Goal: Check status

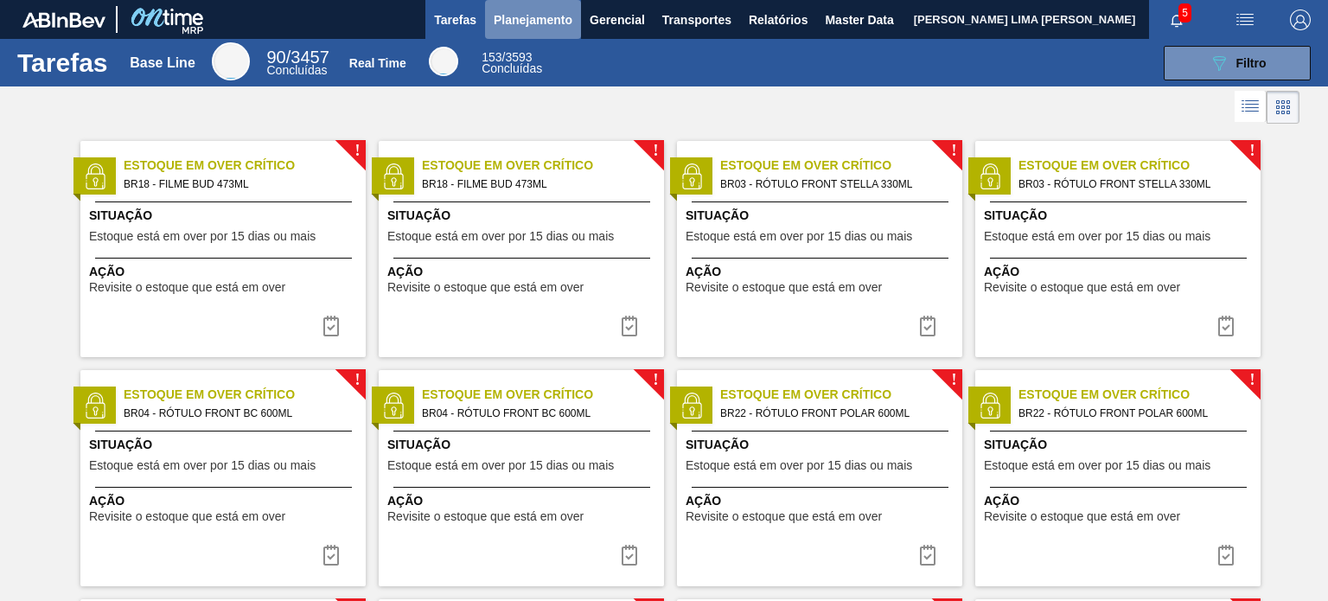
click at [516, 23] on span "Planejamento" at bounding box center [533, 20] width 79 height 21
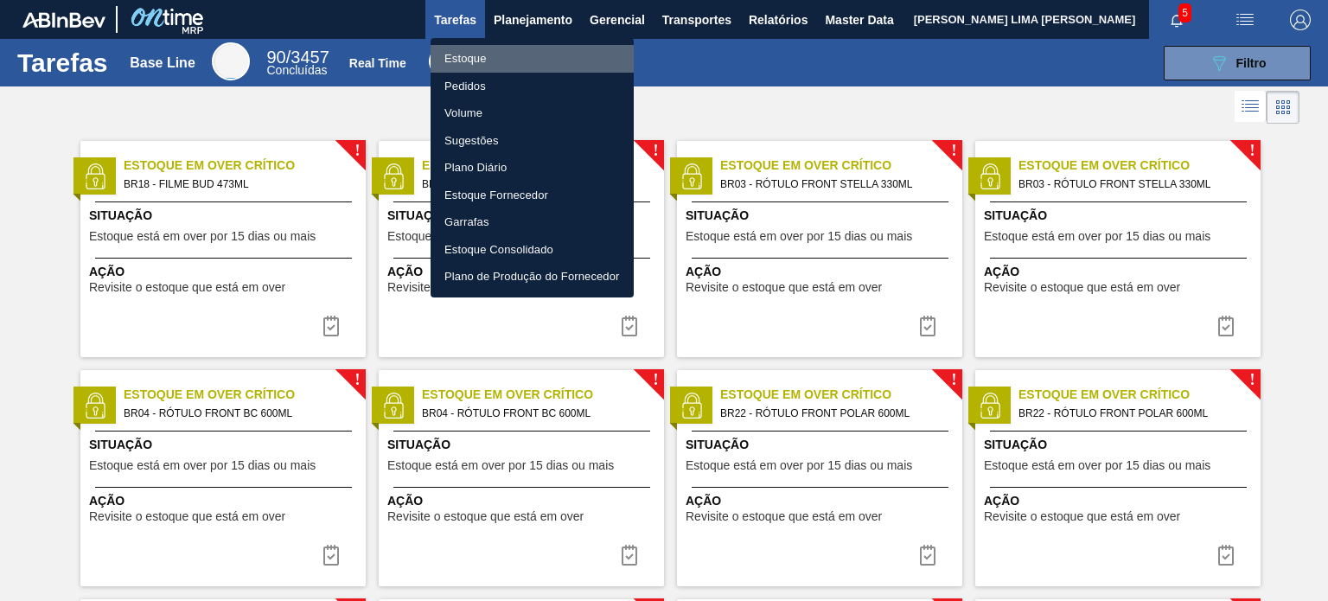
click at [497, 52] on li "Estoque" at bounding box center [532, 59] width 203 height 28
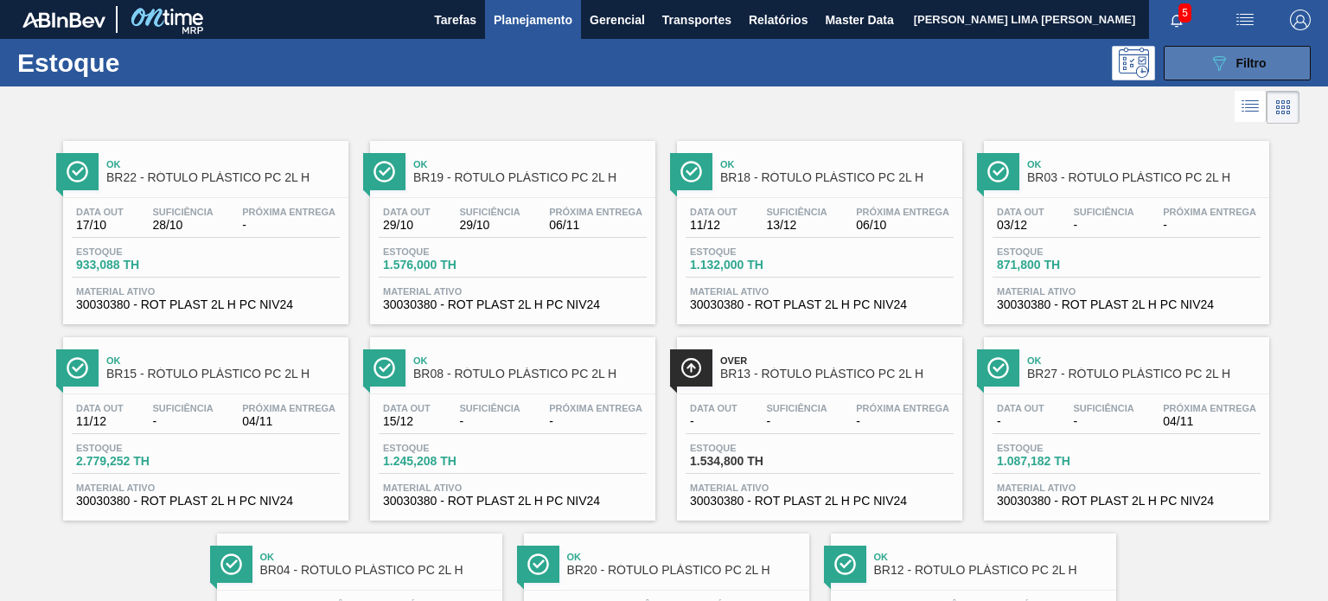
click at [1210, 67] on icon "089F7B8B-B2A5-4AFE-B5C0-19BA573D28AC" at bounding box center [1219, 63] width 21 height 21
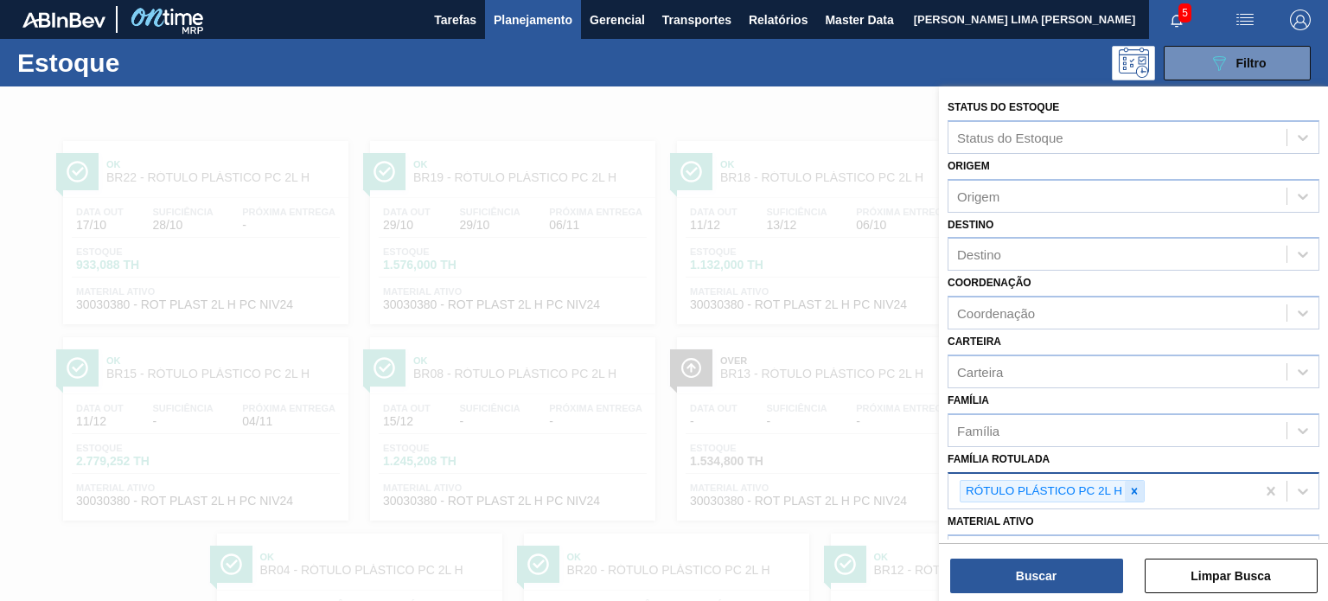
click at [1136, 489] on icon at bounding box center [1135, 491] width 6 height 6
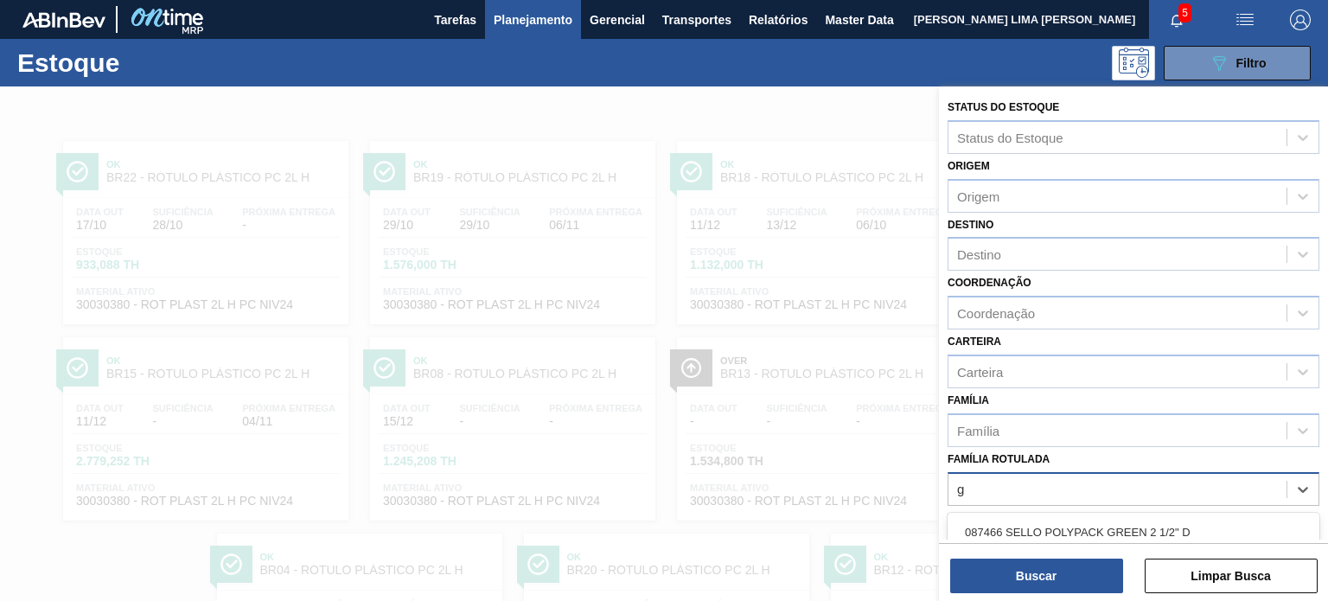
scroll to position [157, 0]
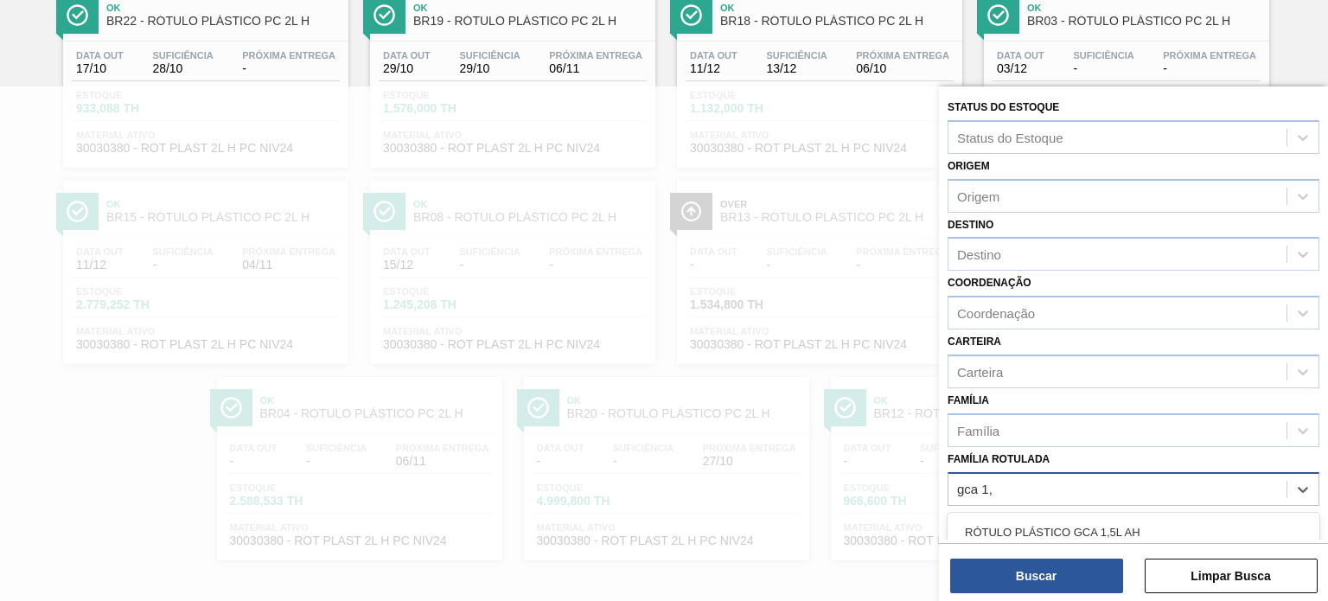
type Rotulada "gca 1,5"
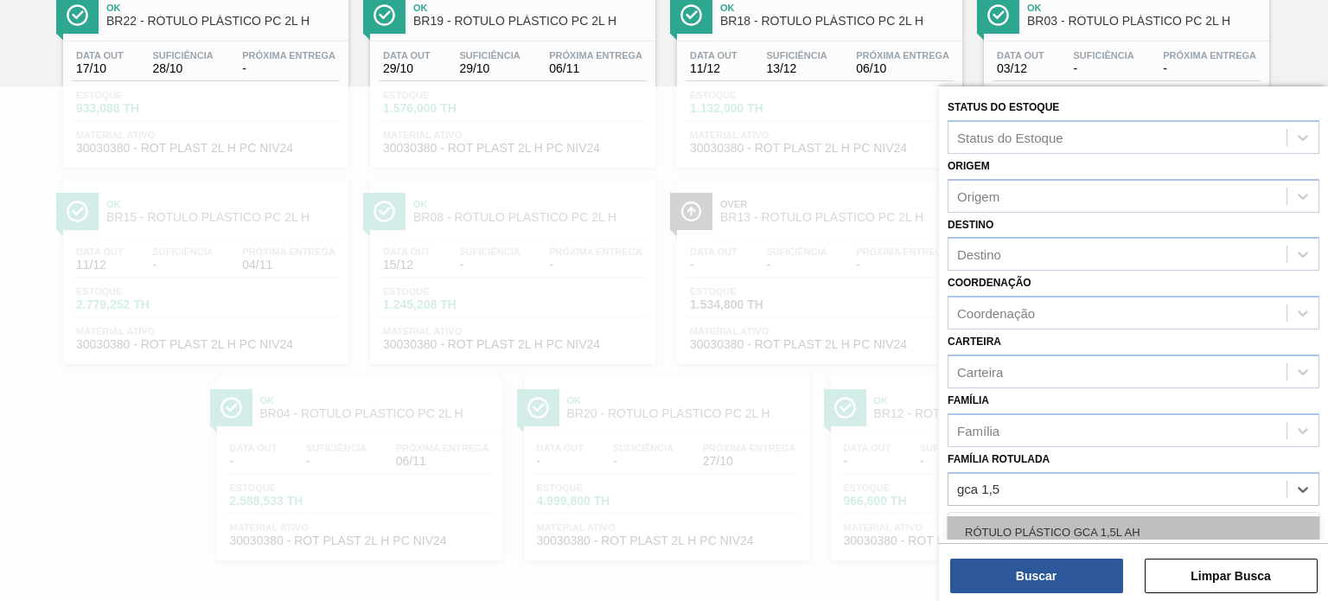
click at [1136, 518] on div "RÓTULO PLÁSTICO GCA 1,5L AH" at bounding box center [1134, 532] width 372 height 32
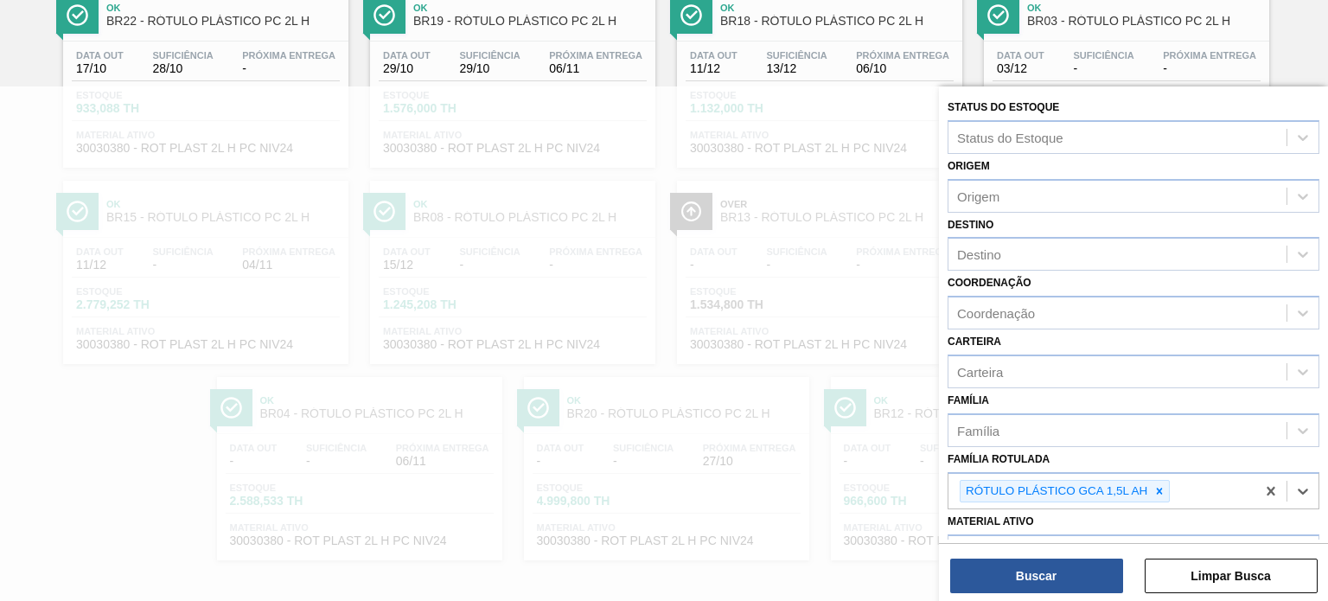
click at [1101, 598] on div "Status do Estoque Status do Estoque Origem Origem Destino Destino Coordenação C…" at bounding box center [1133, 345] width 389 height 518
click at [1089, 577] on button "Buscar" at bounding box center [1036, 576] width 173 height 35
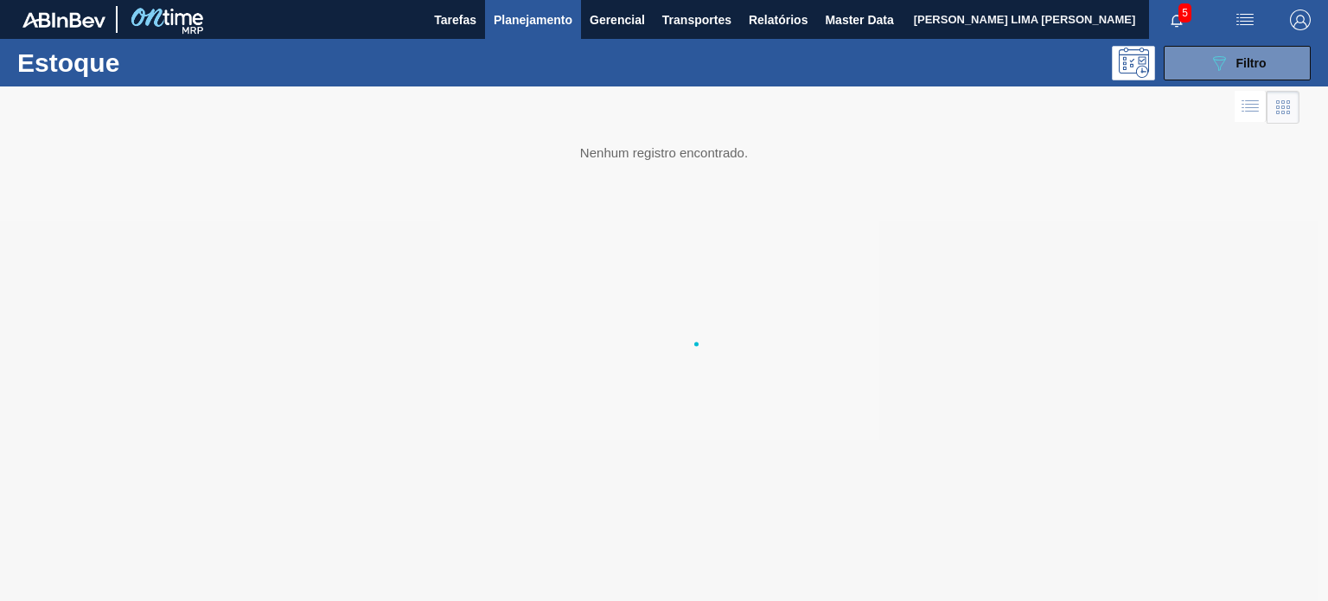
scroll to position [0, 0]
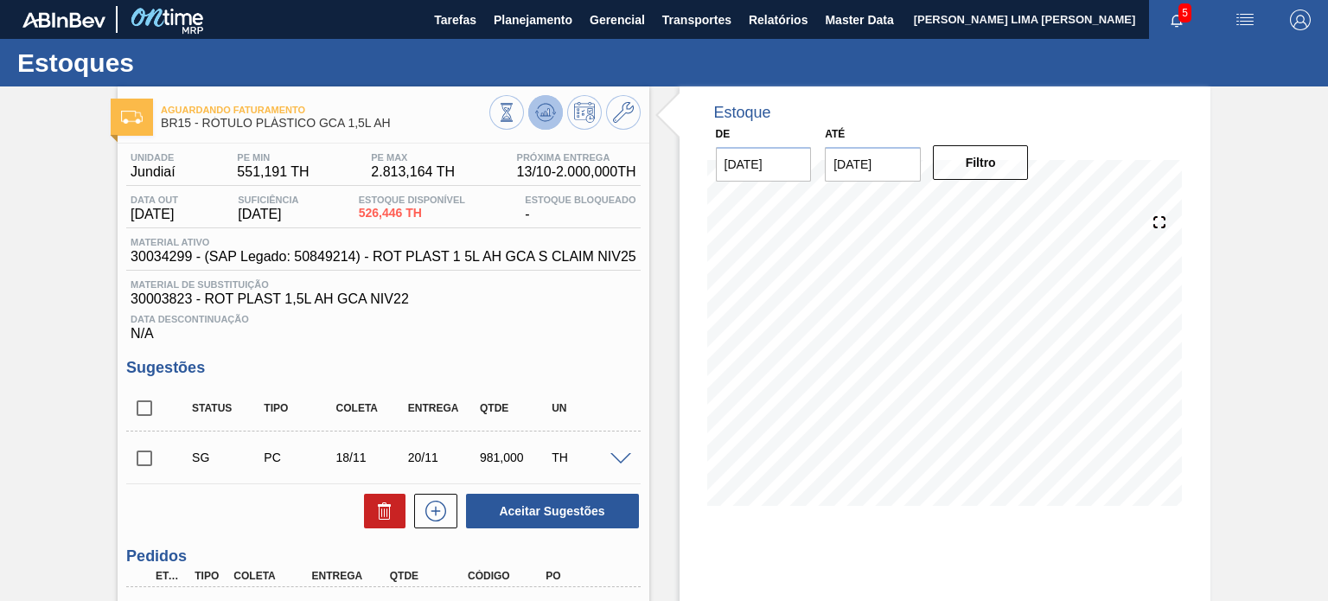
click at [547, 117] on icon at bounding box center [545, 112] width 21 height 21
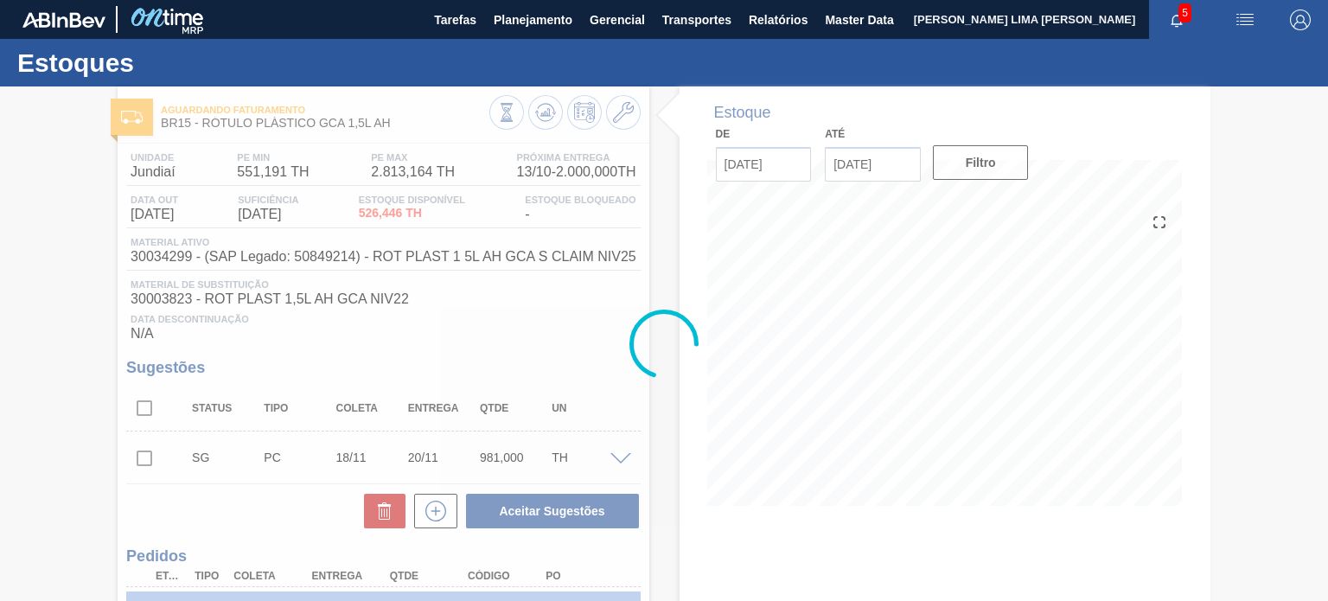
click at [542, 195] on div at bounding box center [664, 343] width 1328 height 515
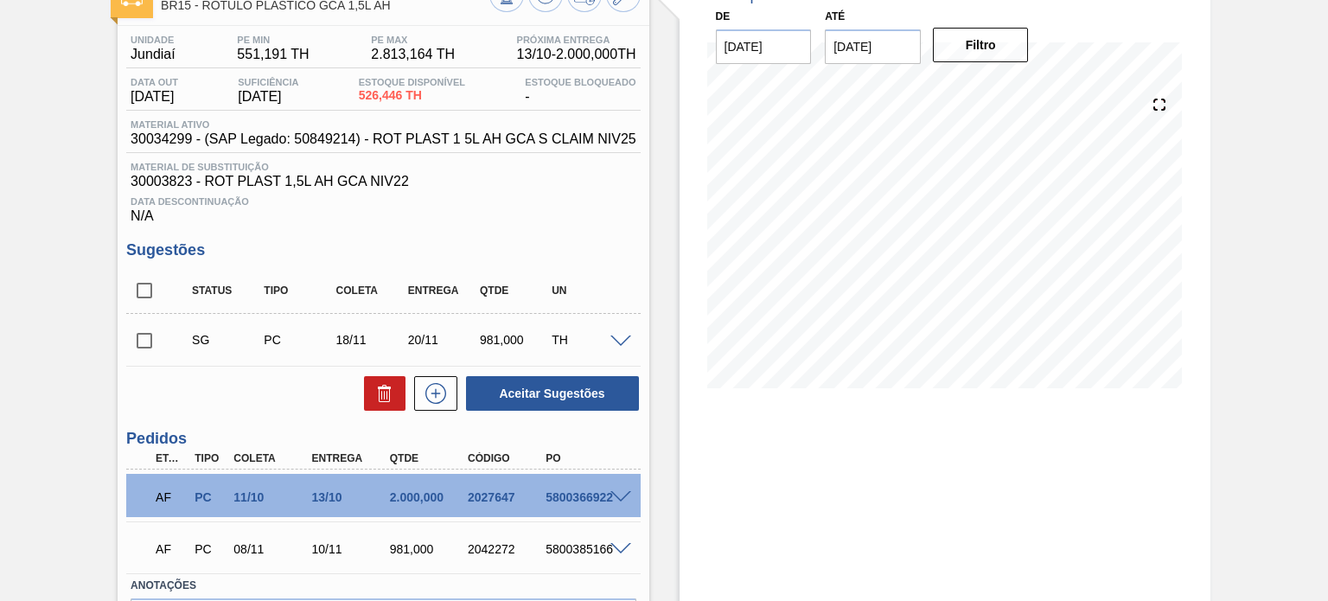
scroll to position [232, 0]
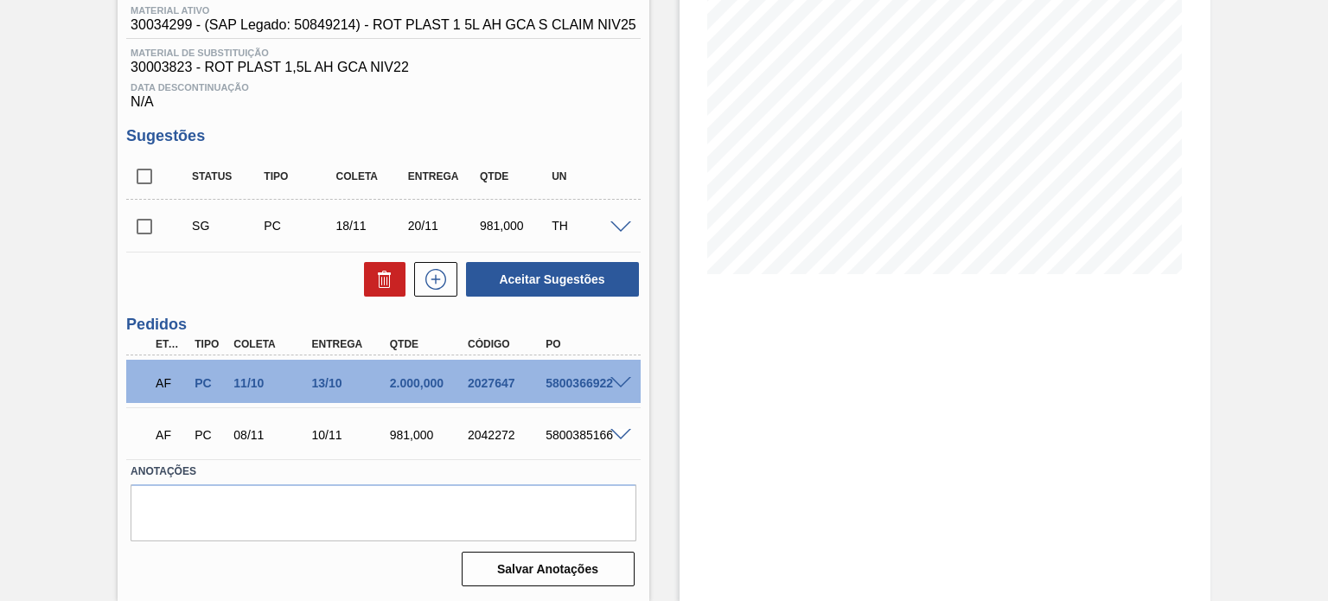
click at [472, 374] on div "AF PC 11/10 13/10 2.000,000 2027647 5800366922" at bounding box center [378, 381] width 468 height 35
click at [474, 379] on div "2027647" at bounding box center [507, 383] width 86 height 14
click at [476, 379] on div "2027647" at bounding box center [507, 383] width 86 height 14
copy div "2027647"
